Goal: Obtain resource: Download file/media

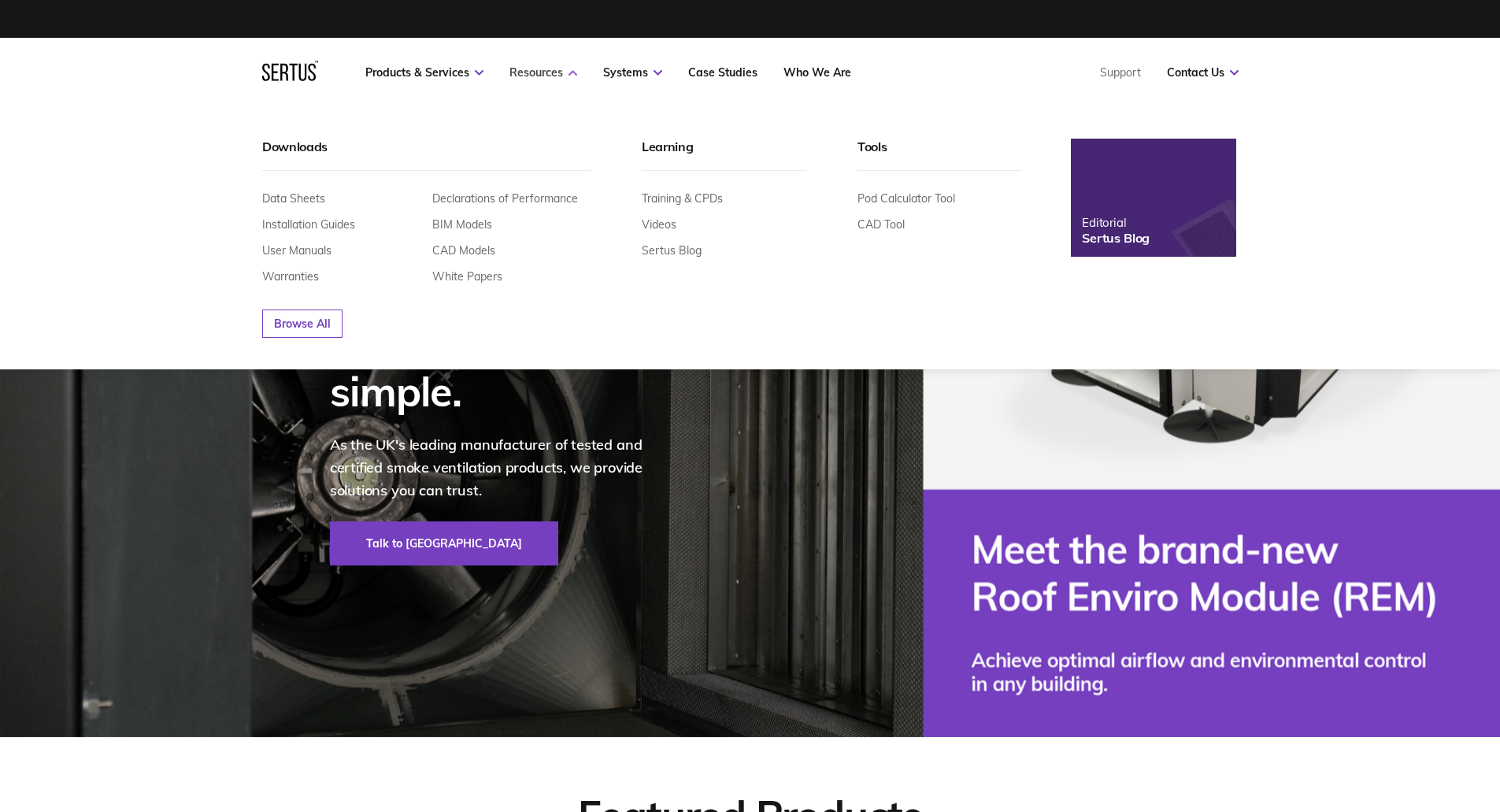
click at [574, 70] on icon at bounding box center [573, 73] width 9 height 5
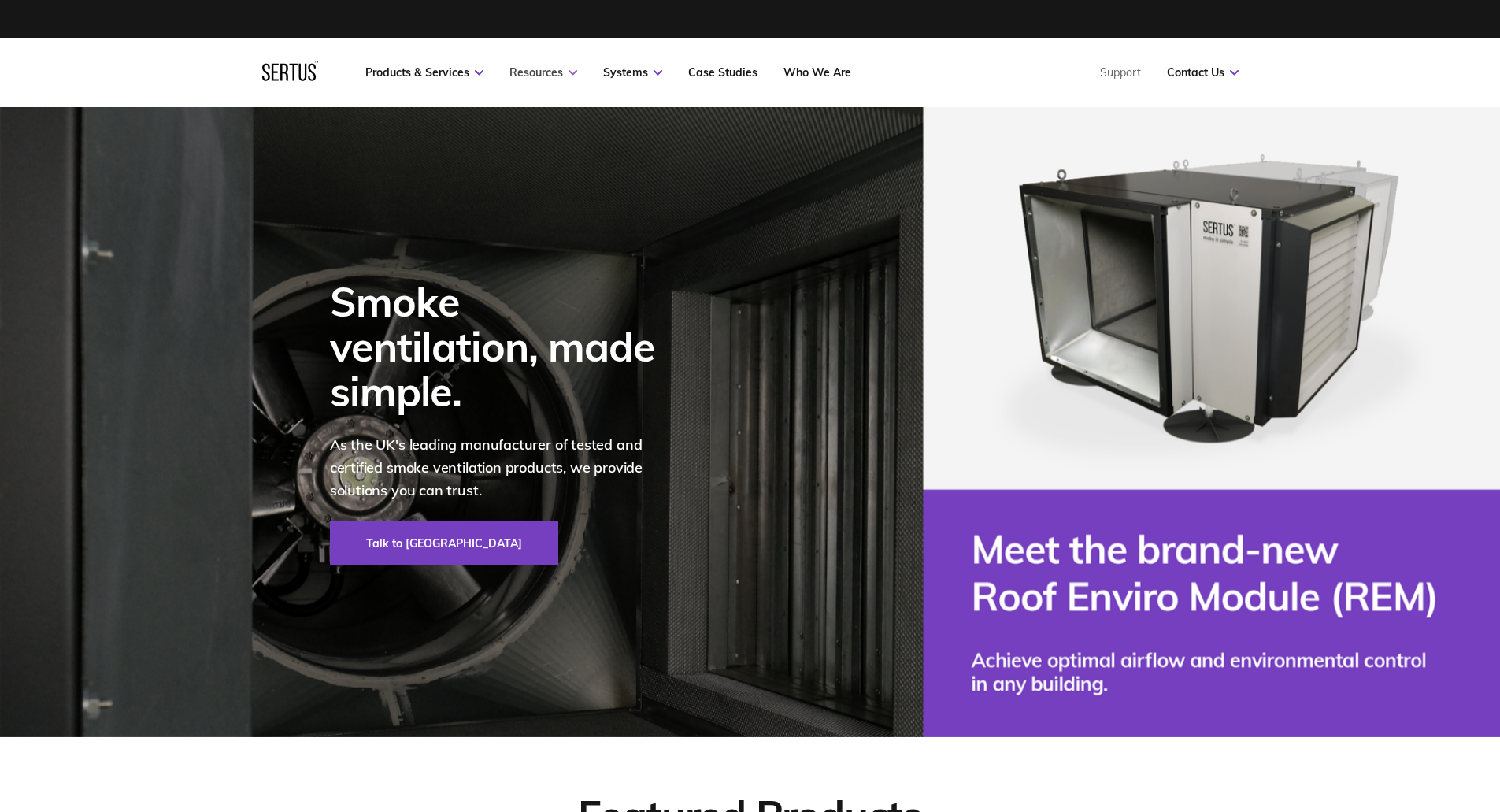
click at [574, 70] on icon at bounding box center [573, 73] width 9 height 5
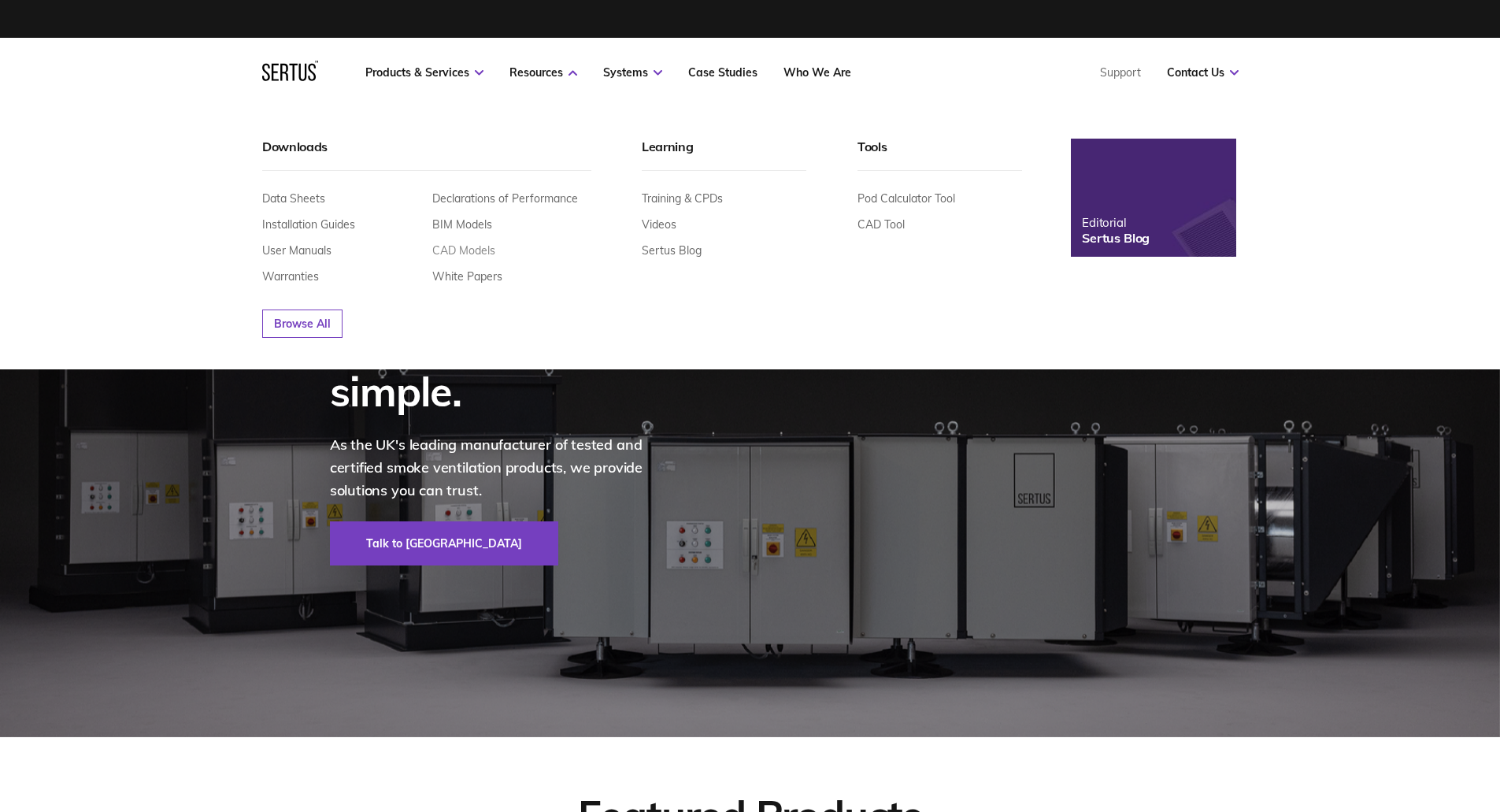
click at [478, 245] on link "CAD Models" at bounding box center [463, 251] width 63 height 15
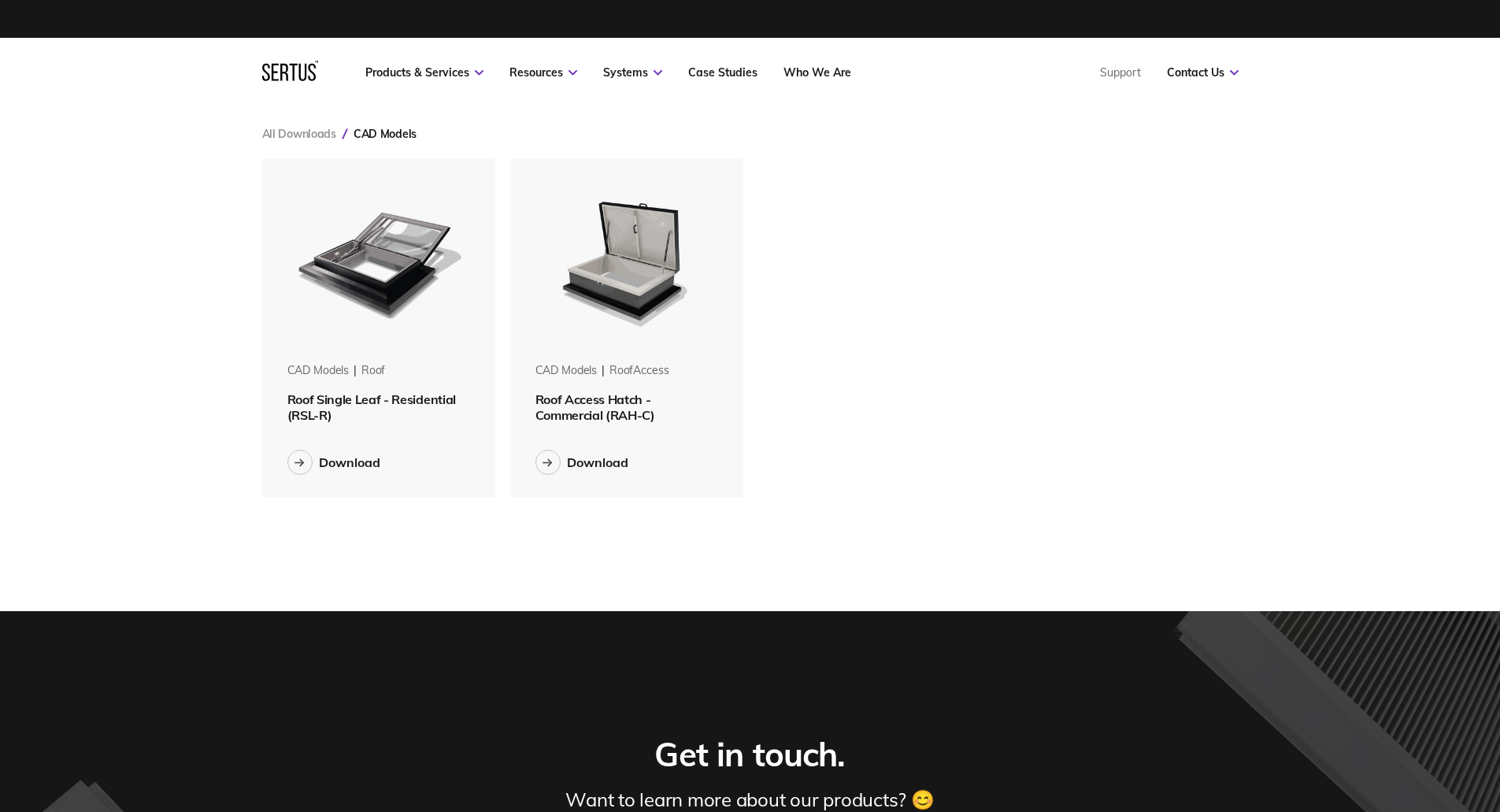
scroll to position [363, 1001]
click at [295, 458] on icon at bounding box center [299, 462] width 10 height 9
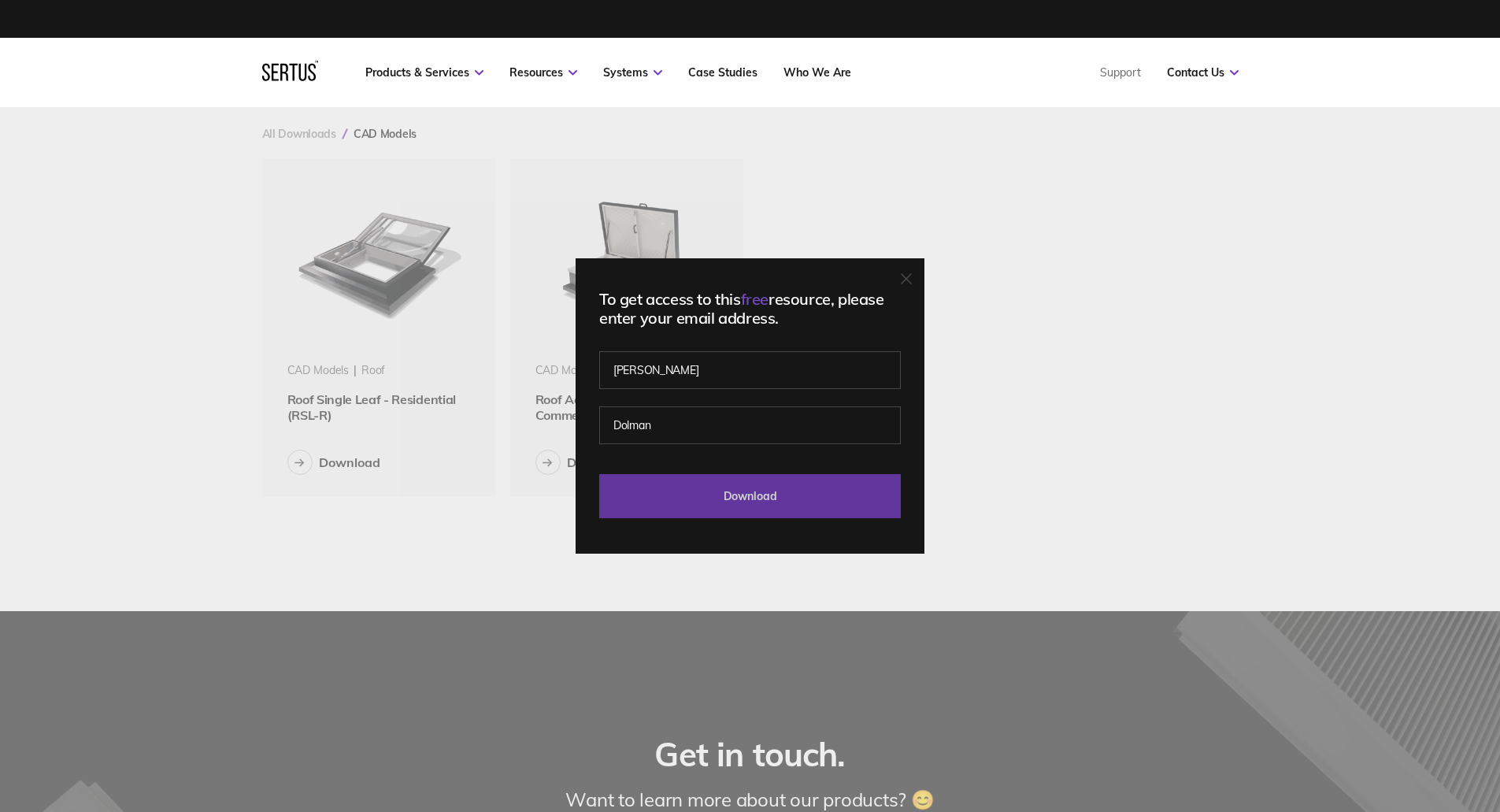
click at [740, 487] on input "Download" at bounding box center [750, 496] width 302 height 45
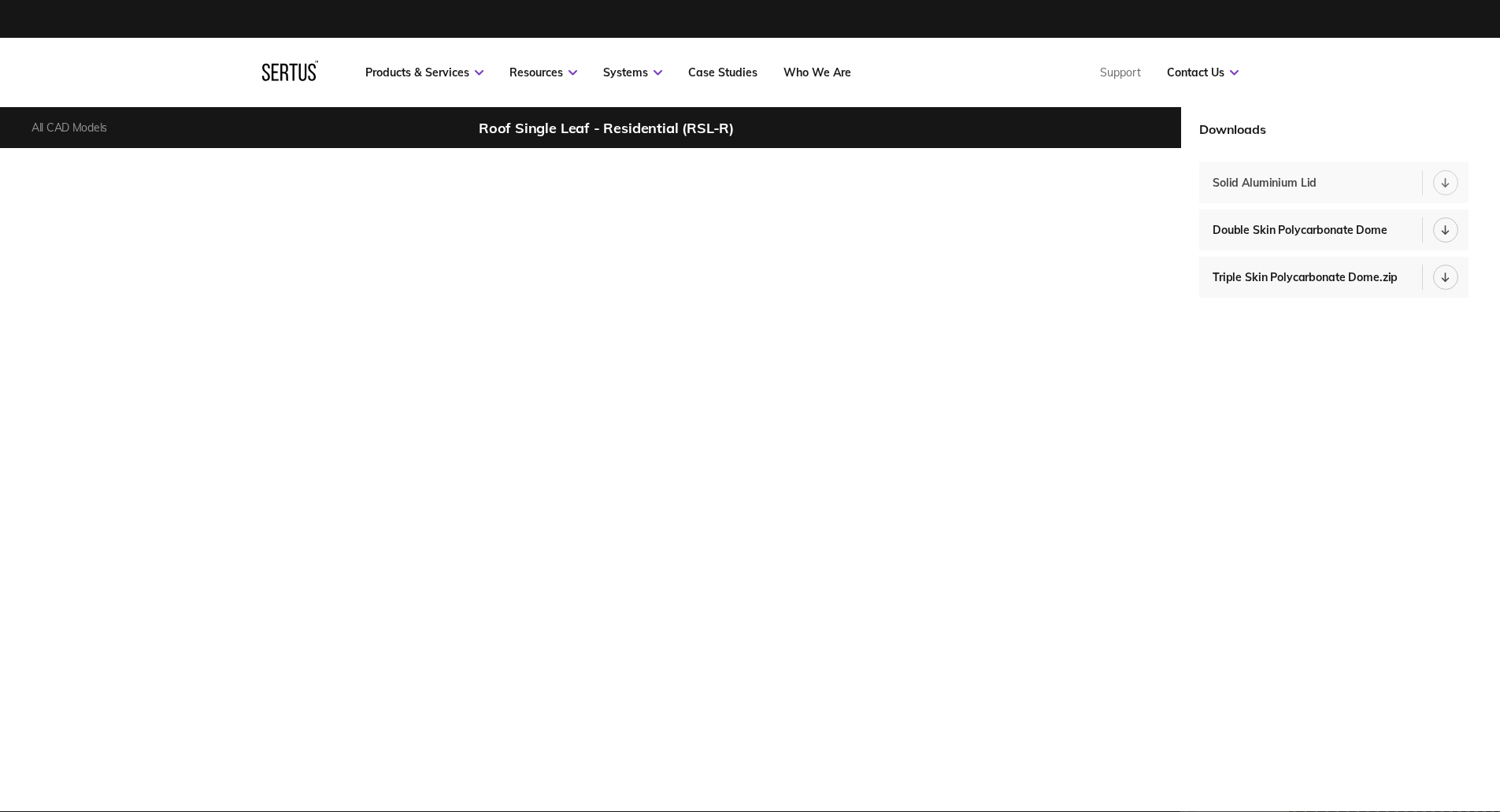
click at [1446, 183] on icon at bounding box center [1446, 183] width 9 height 10
click at [1287, 181] on div "Solid Aluminium Lid" at bounding box center [1268, 183] width 112 height 15
click at [1317, 182] on div "Solid Aluminium Lid" at bounding box center [1268, 183] width 112 height 15
click at [1444, 181] on icon at bounding box center [1446, 183] width 9 height 10
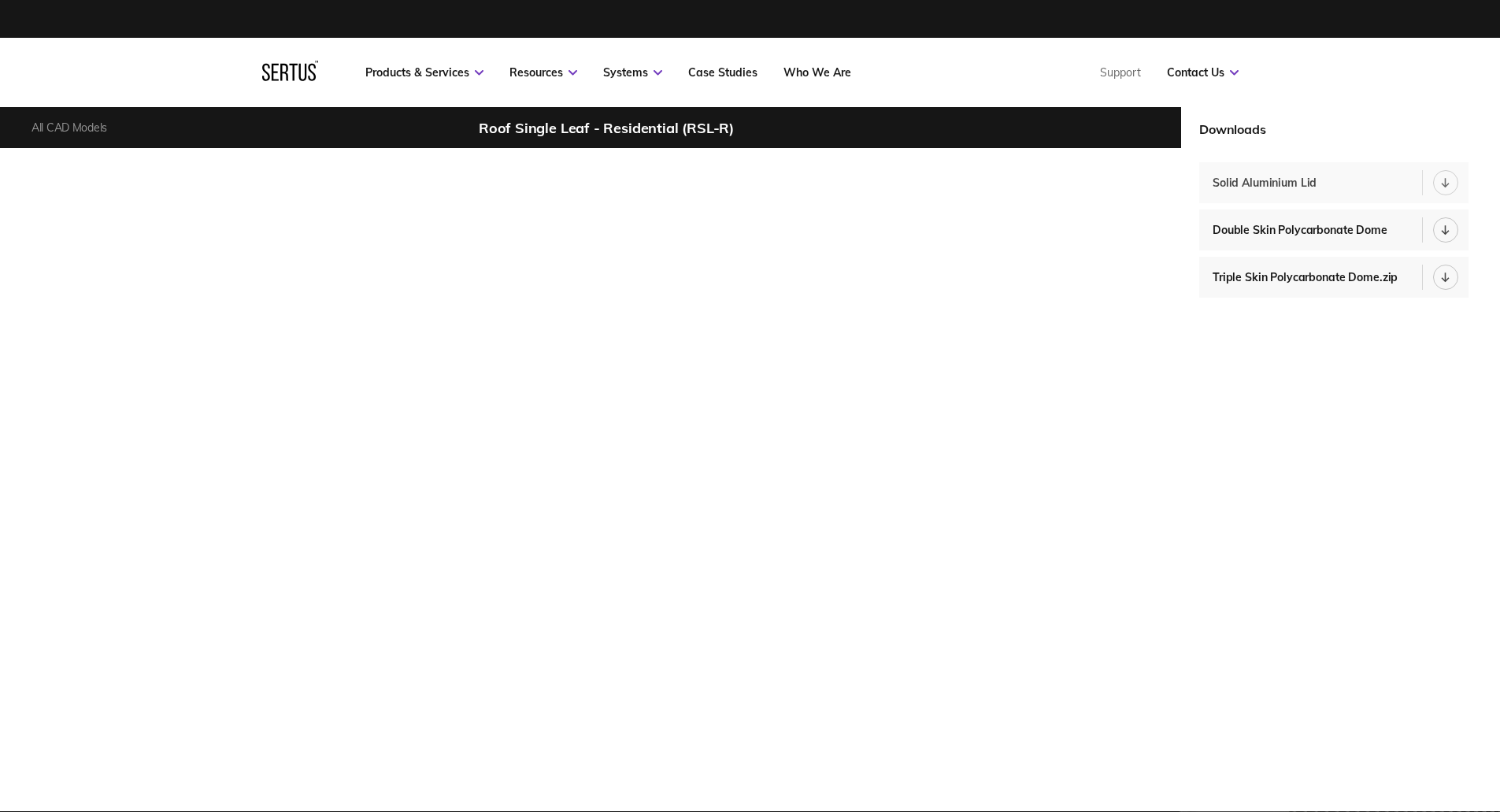
click at [1444, 181] on icon at bounding box center [1446, 183] width 9 height 10
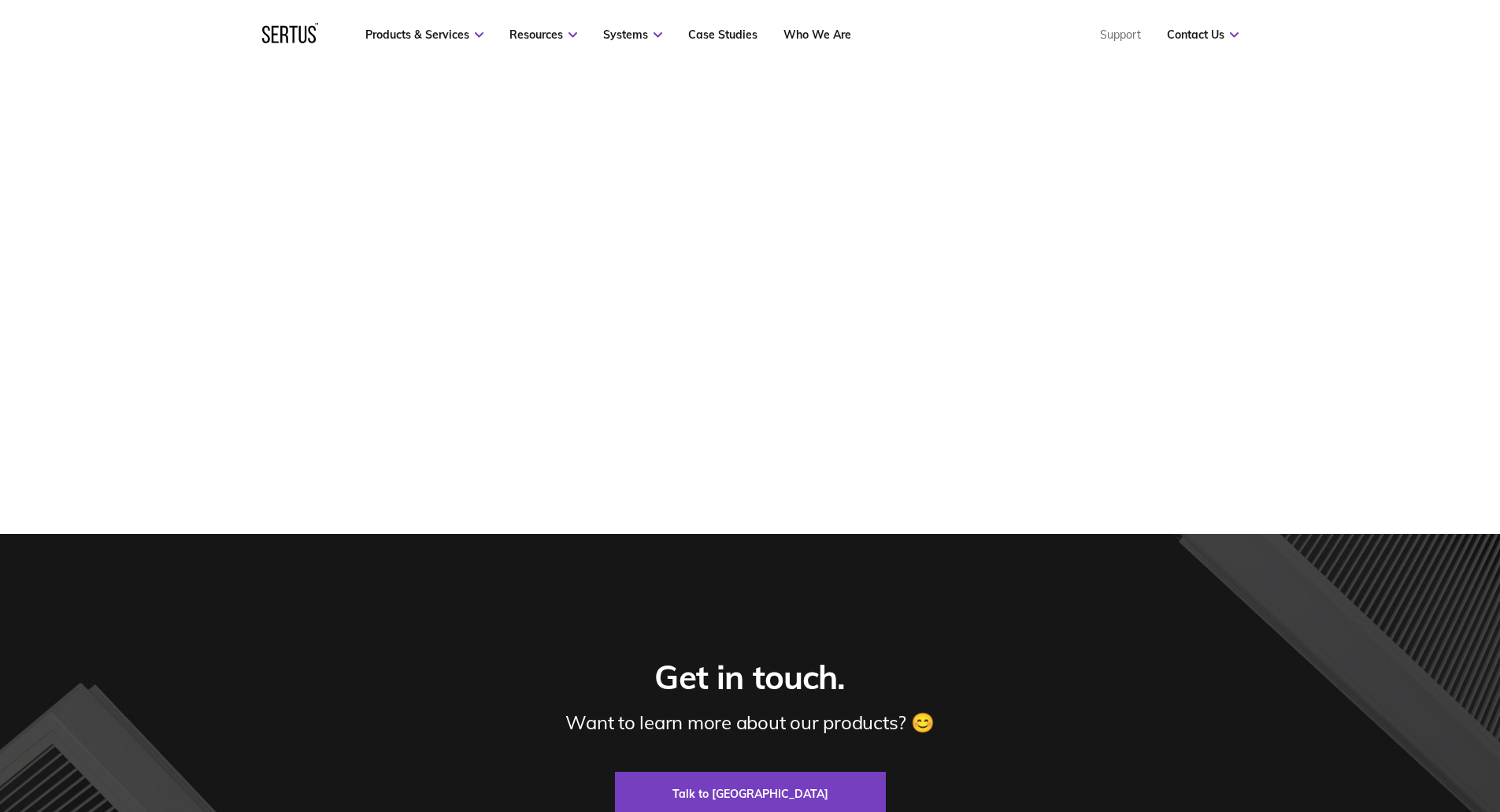
scroll to position [315, 0]
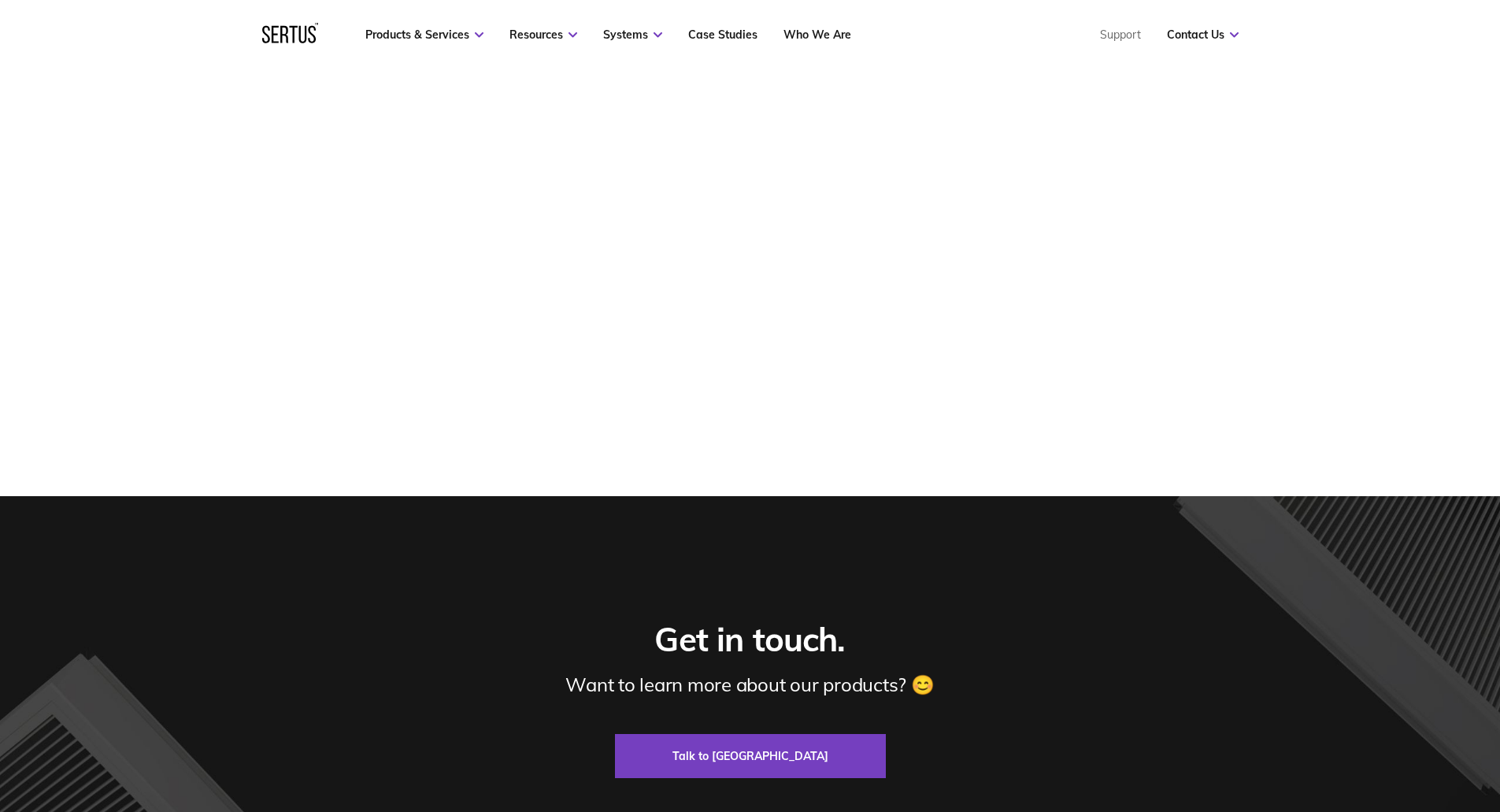
click at [1216, 266] on div "Downloads Solid Aluminium Lid Double Skin Polycarbonate Dome Triple Skin Polyca…" at bounding box center [1325, 144] width 287 height 704
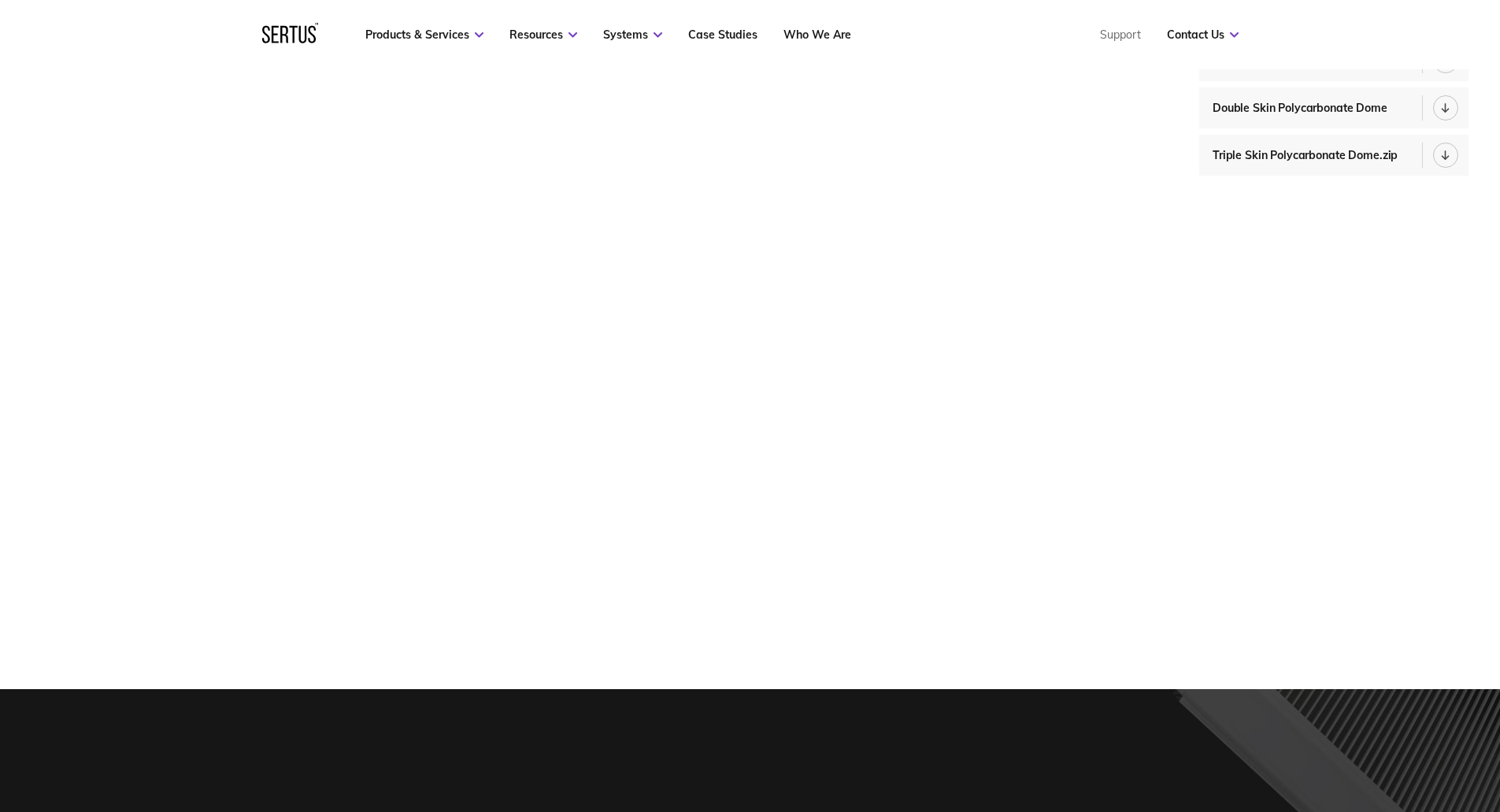
scroll to position [0, 0]
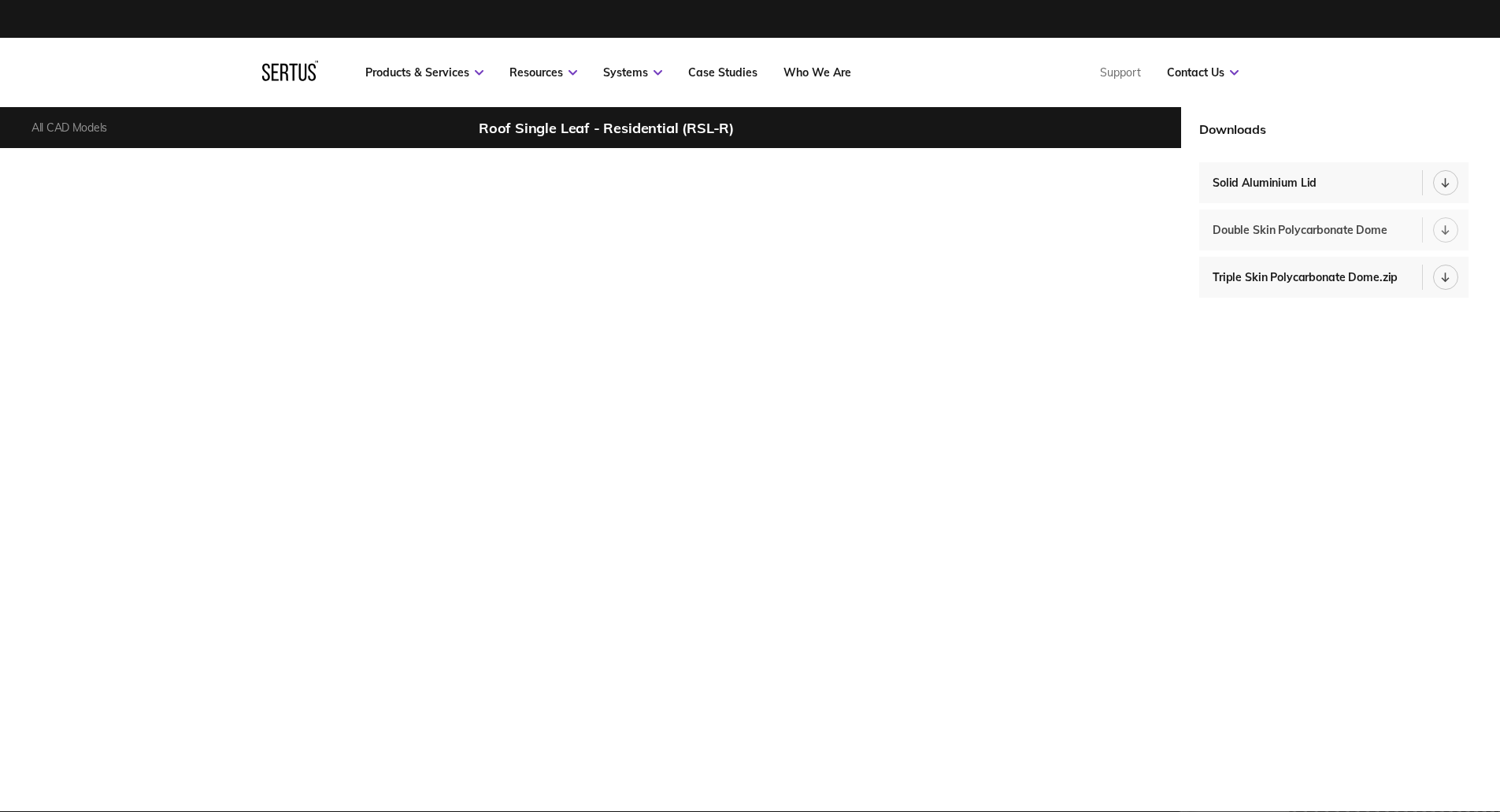
click at [1348, 224] on div "Double Skin Polycarbonate Dome" at bounding box center [1304, 230] width 183 height 15
click at [1240, 183] on div "Solid Aluminium Lid" at bounding box center [1268, 183] width 112 height 15
